Goal: Task Accomplishment & Management: Manage account settings

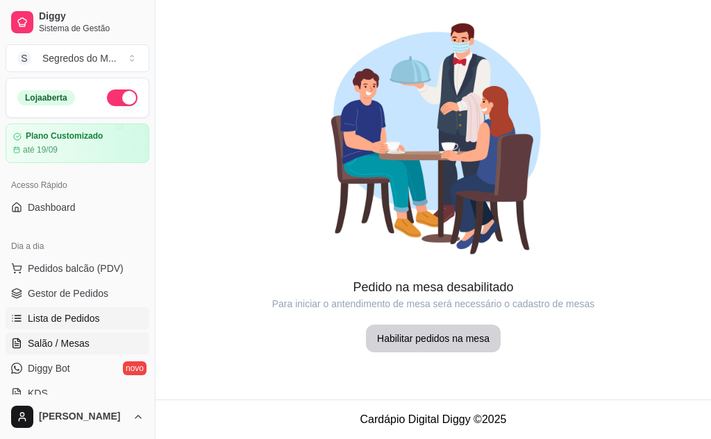
click at [68, 313] on span "Lista de Pedidos" at bounding box center [64, 319] width 72 height 14
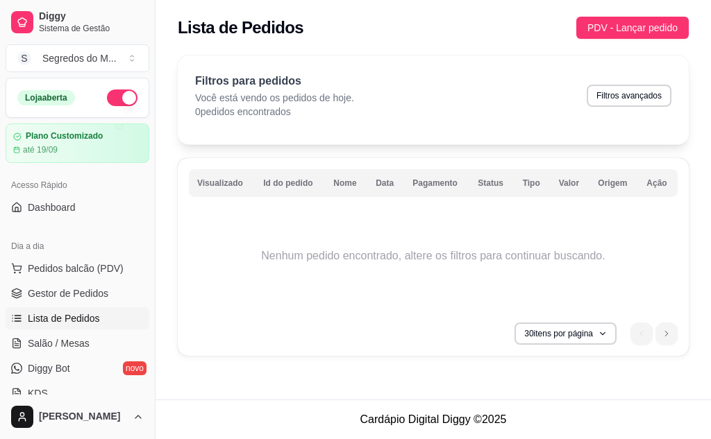
click at [378, 189] on th "Data" at bounding box center [385, 183] width 37 height 28
click at [394, 180] on th "Data" at bounding box center [385, 183] width 37 height 28
click at [392, 181] on th "Data" at bounding box center [385, 183] width 37 height 28
click at [607, 101] on button "Filtros avançados" at bounding box center [629, 96] width 82 height 22
select select "0"
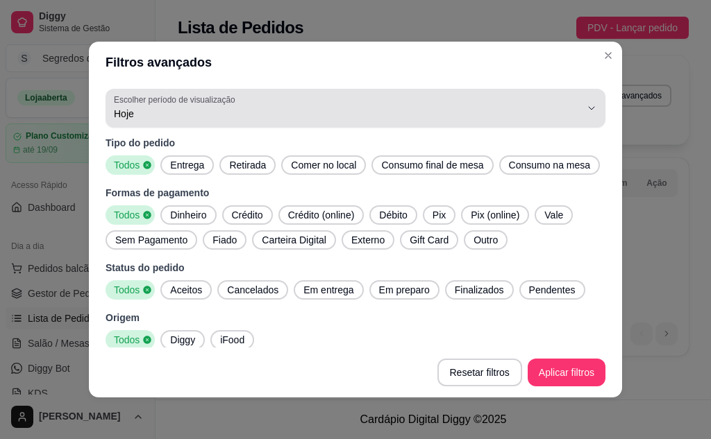
click at [577, 101] on button "Escolher período de visualização Hoje" at bounding box center [355, 108] width 500 height 39
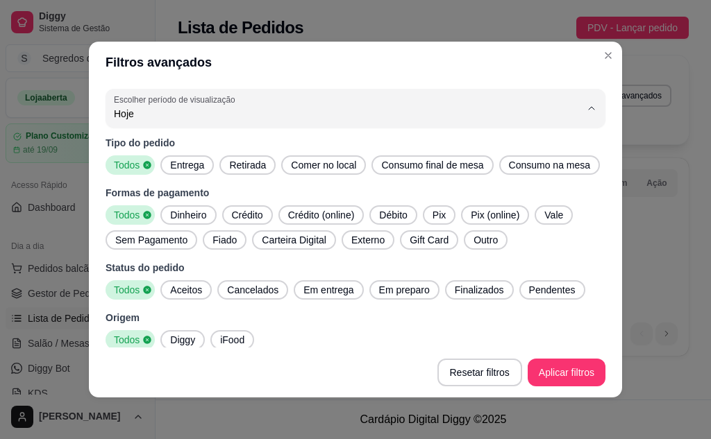
click at [200, 197] on span "7 dias" at bounding box center [338, 192] width 435 height 13
type input "7"
select select "7"
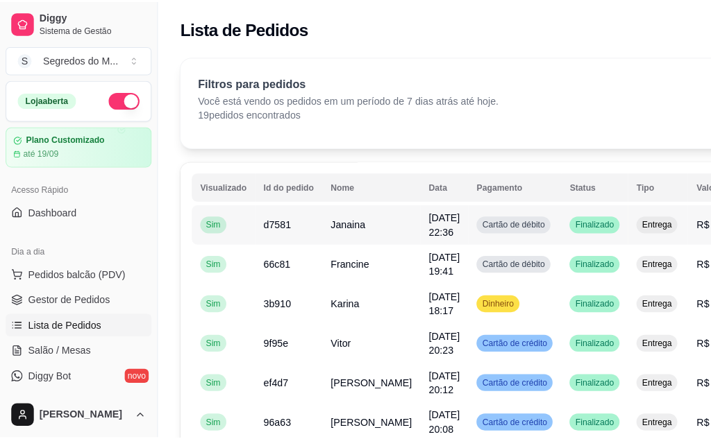
scroll to position [69, 0]
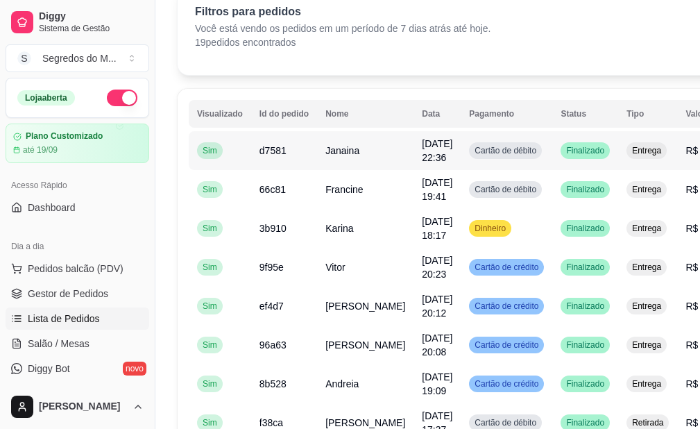
click at [528, 152] on td "Cartão de débito" at bounding box center [507, 150] width 92 height 39
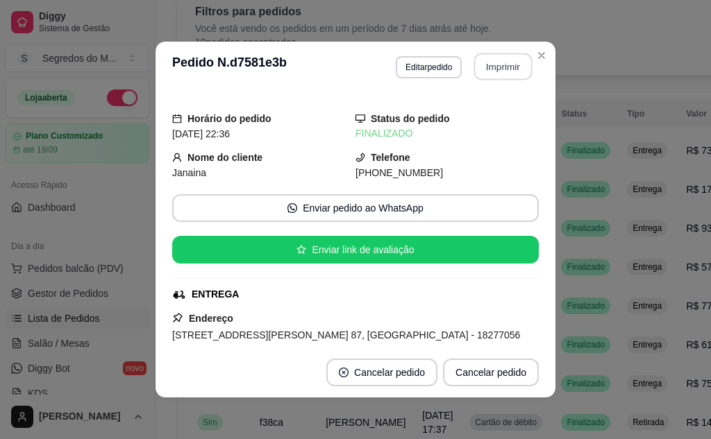
click at [479, 76] on button "Imprimir" at bounding box center [503, 66] width 58 height 27
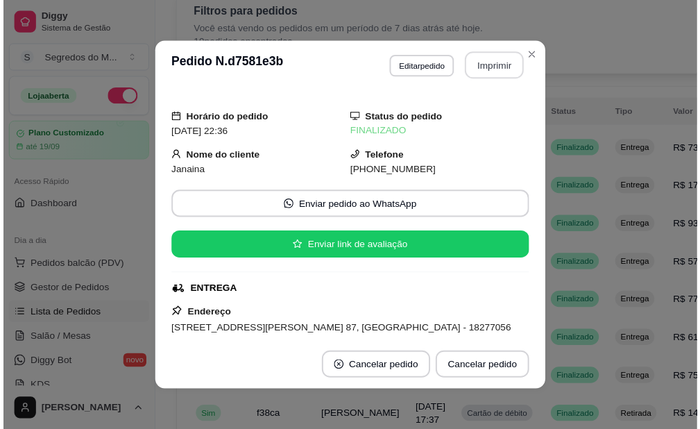
scroll to position [0, 0]
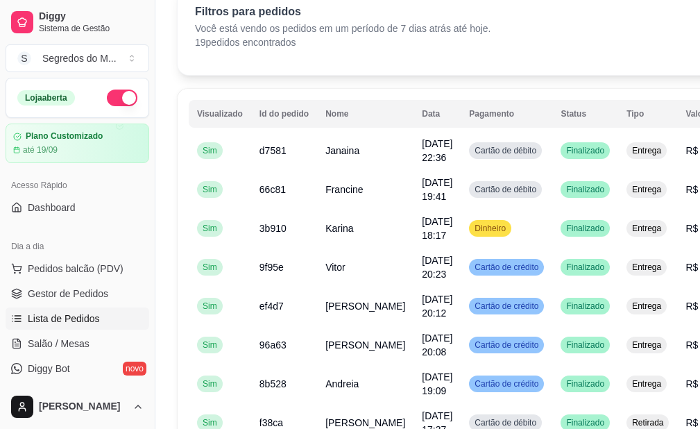
click at [65, 315] on span "Lista de Pedidos" at bounding box center [64, 319] width 72 height 14
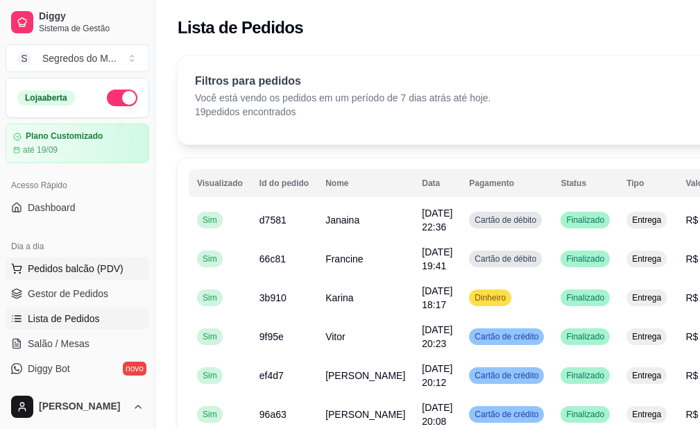
click at [118, 257] on button "Pedidos balcão (PDV)" at bounding box center [78, 268] width 144 height 22
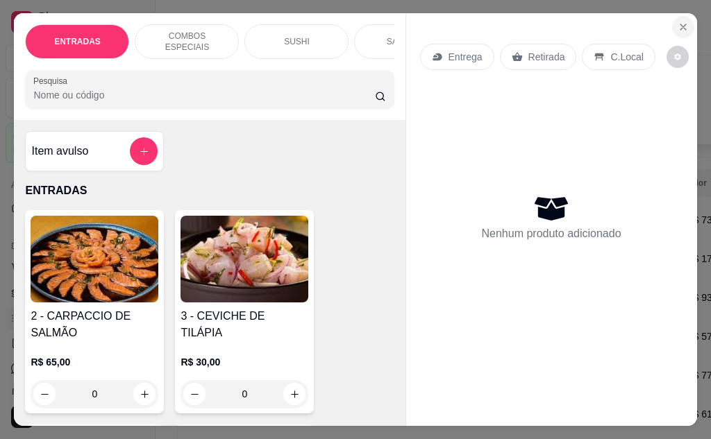
click at [677, 22] on icon "Close" at bounding box center [682, 27] width 11 height 11
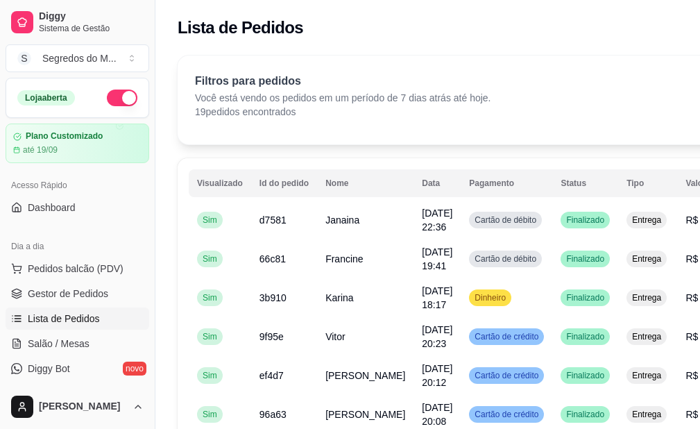
click at [396, 89] on p "Filtros para pedidos" at bounding box center [343, 81] width 296 height 17
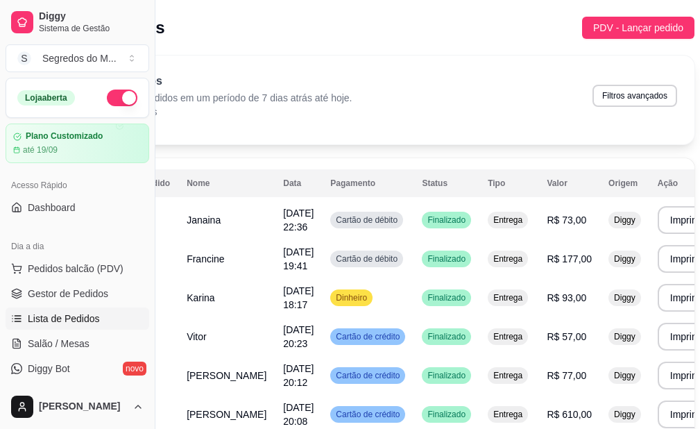
scroll to position [0, 155]
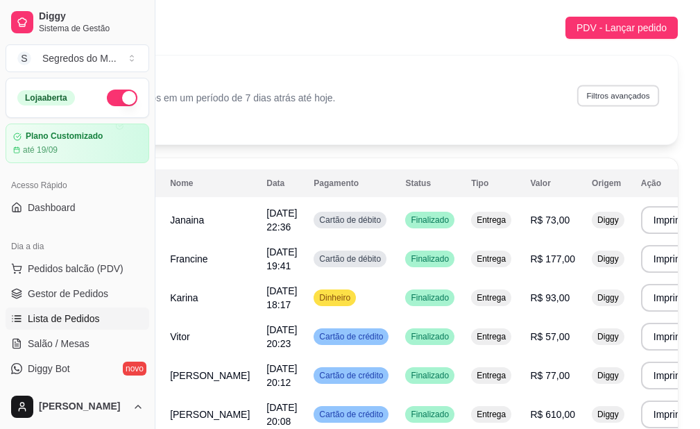
click at [622, 100] on button "Filtros avançados" at bounding box center [618, 96] width 82 height 22
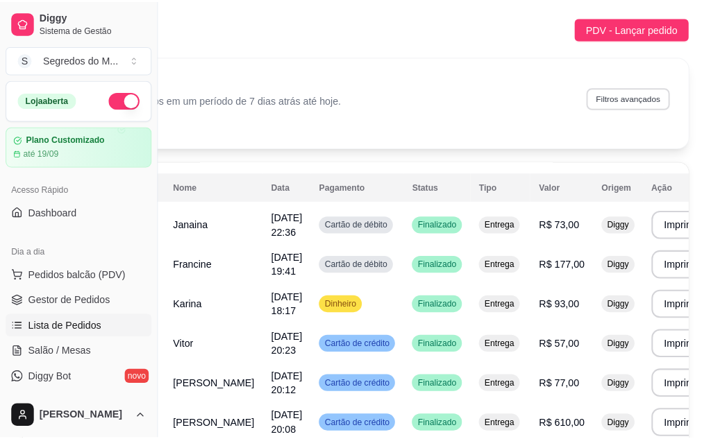
scroll to position [0, 145]
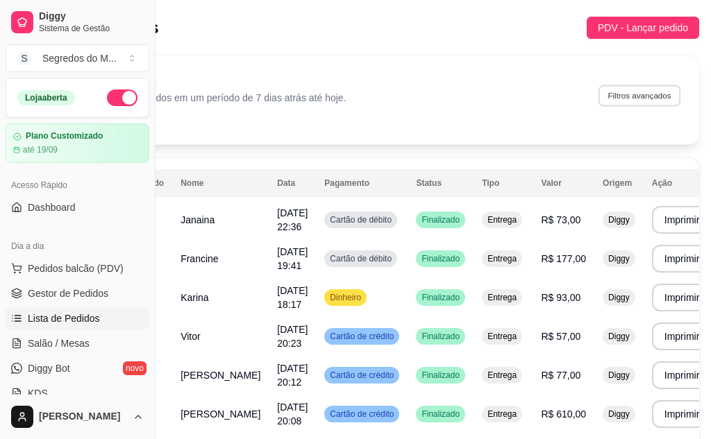
select select "7"
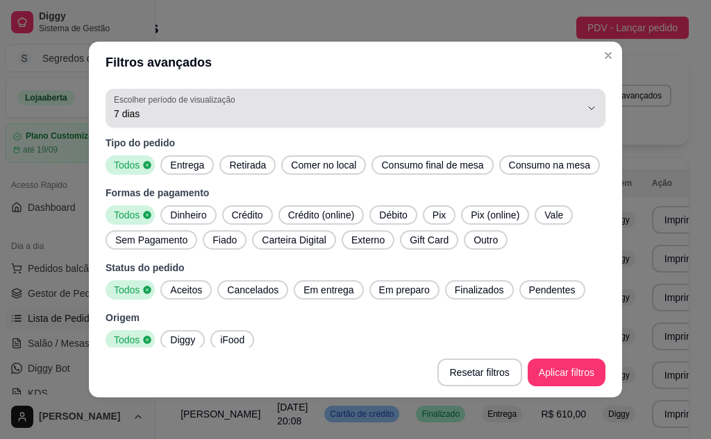
click at [586, 111] on icon "button" at bounding box center [591, 108] width 11 height 11
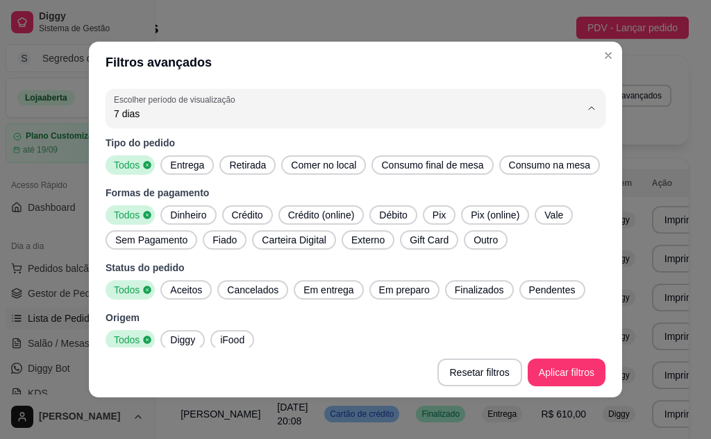
click at [566, 147] on li "Hoje" at bounding box center [344, 148] width 459 height 22
type input "0"
select select "0"
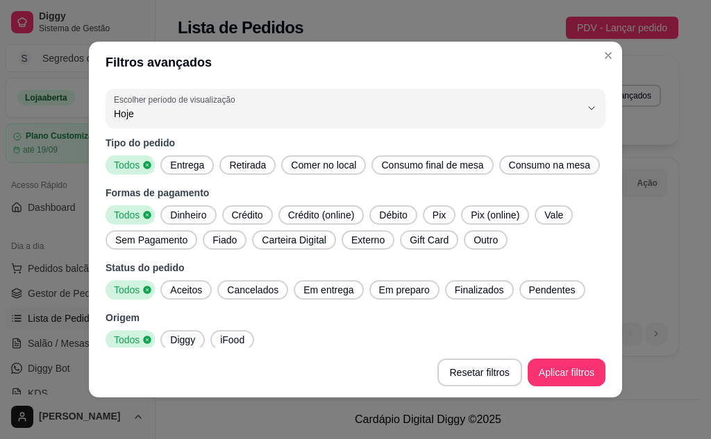
scroll to position [0, 0]
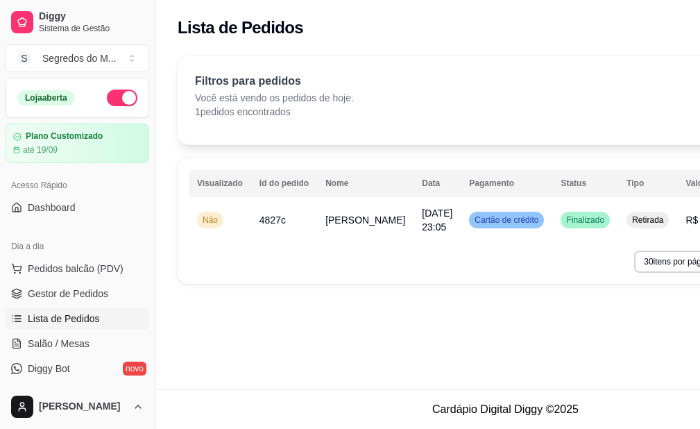
click at [111, 95] on button "button" at bounding box center [122, 98] width 31 height 17
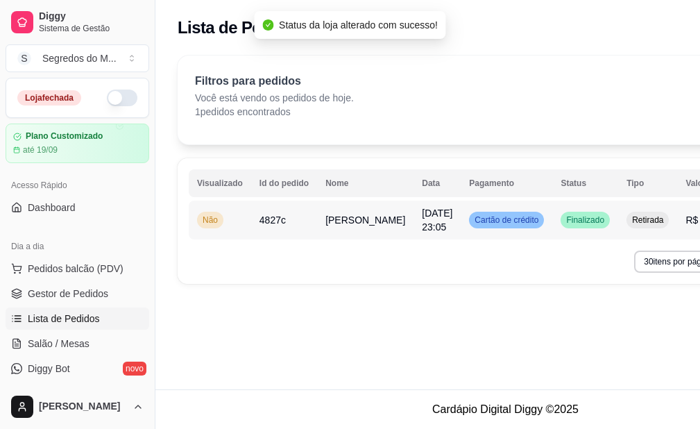
click at [422, 223] on span "[DATE] 23:05" at bounding box center [437, 220] width 31 height 25
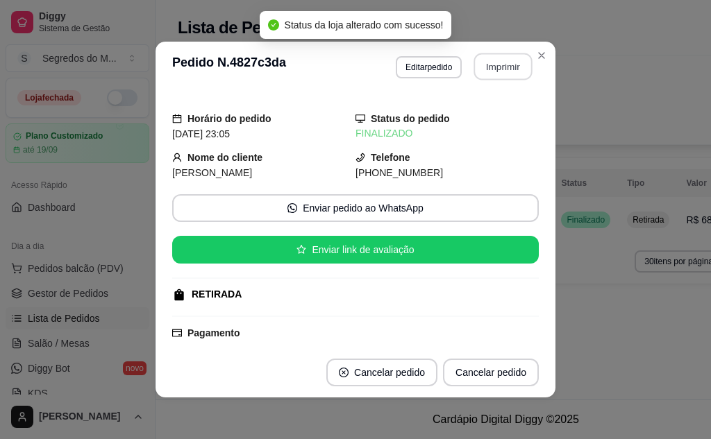
click at [496, 64] on button "Imprimir" at bounding box center [503, 66] width 58 height 27
